Goal: Task Accomplishment & Management: Manage account settings

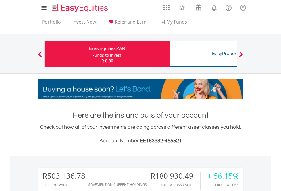
scroll to position [55, 89]
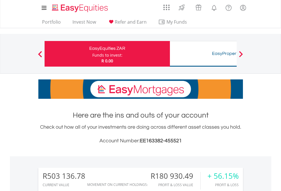
click at [92, 54] on div "Funds to invest:" at bounding box center [107, 55] width 30 height 6
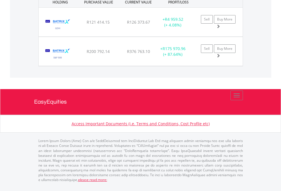
scroll to position [55, 89]
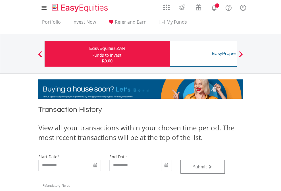
click at [92, 54] on div "Funds to invest:" at bounding box center [107, 55] width 30 height 6
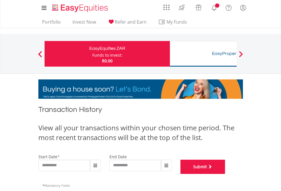
click at [225, 174] on button "Submit" at bounding box center [202, 166] width 45 height 14
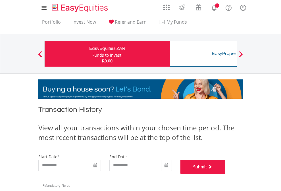
scroll to position [230, 0]
